Goal: Information Seeking & Learning: Check status

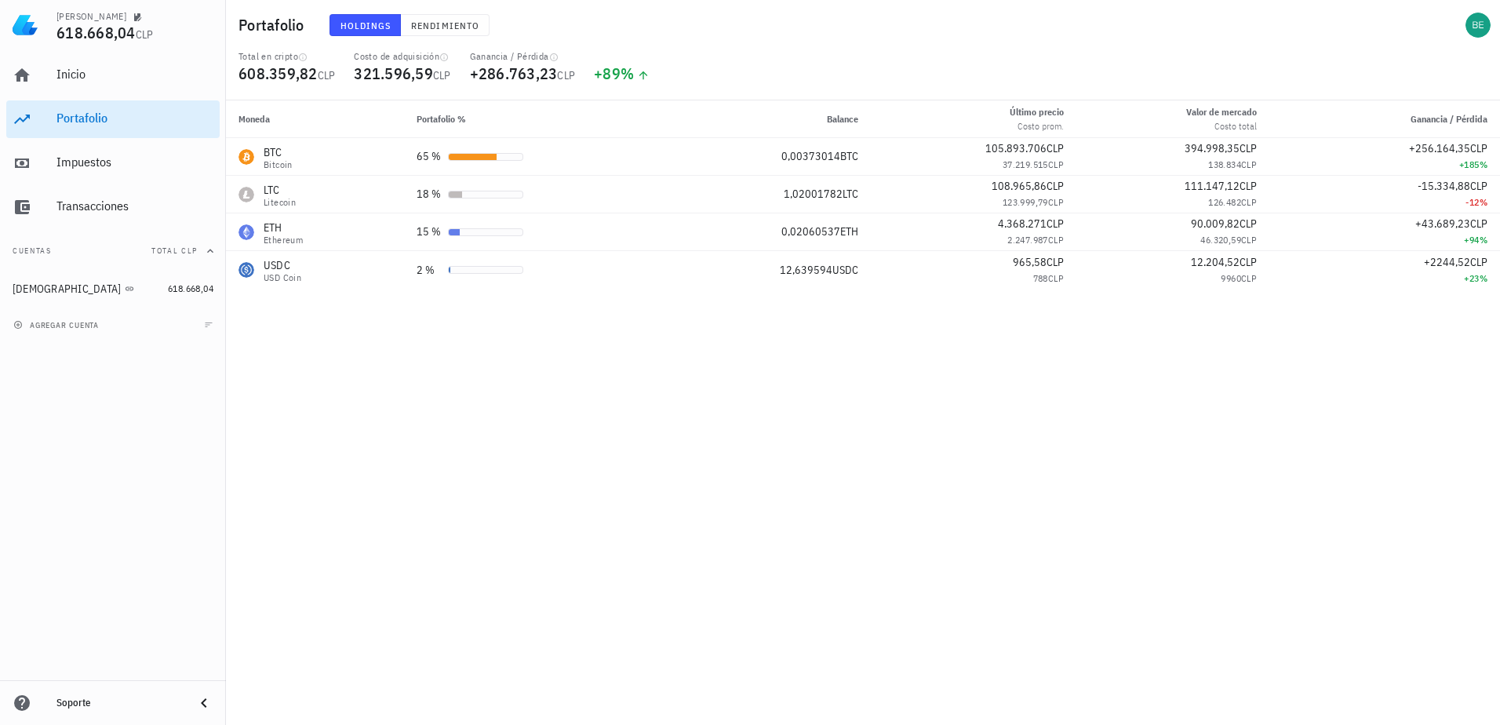
click at [723, 541] on div "Moneda Portafolio % Balance Último precio Costo prom. Valor [PERSON_NAME] Costo…" at bounding box center [863, 412] width 1274 height 625
click at [922, 56] on div "Total en cripto 608.359,82 CLP Costo de adquisición 321.596,59 CLP Ganancia / P…" at bounding box center [863, 75] width 1268 height 50
click at [1178, 494] on div "Moneda Portafolio % Balance Último precio Costo prom. Valor [PERSON_NAME] Costo…" at bounding box center [863, 412] width 1274 height 625
click at [1073, 474] on div "Moneda Portafolio % Balance Último precio Costo prom. Valor [PERSON_NAME] Costo…" at bounding box center [863, 412] width 1274 height 625
click at [1354, 49] on div "Portafolio Holdings Rendimiento" at bounding box center [863, 25] width 1274 height 50
